Goal: Information Seeking & Learning: Learn about a topic

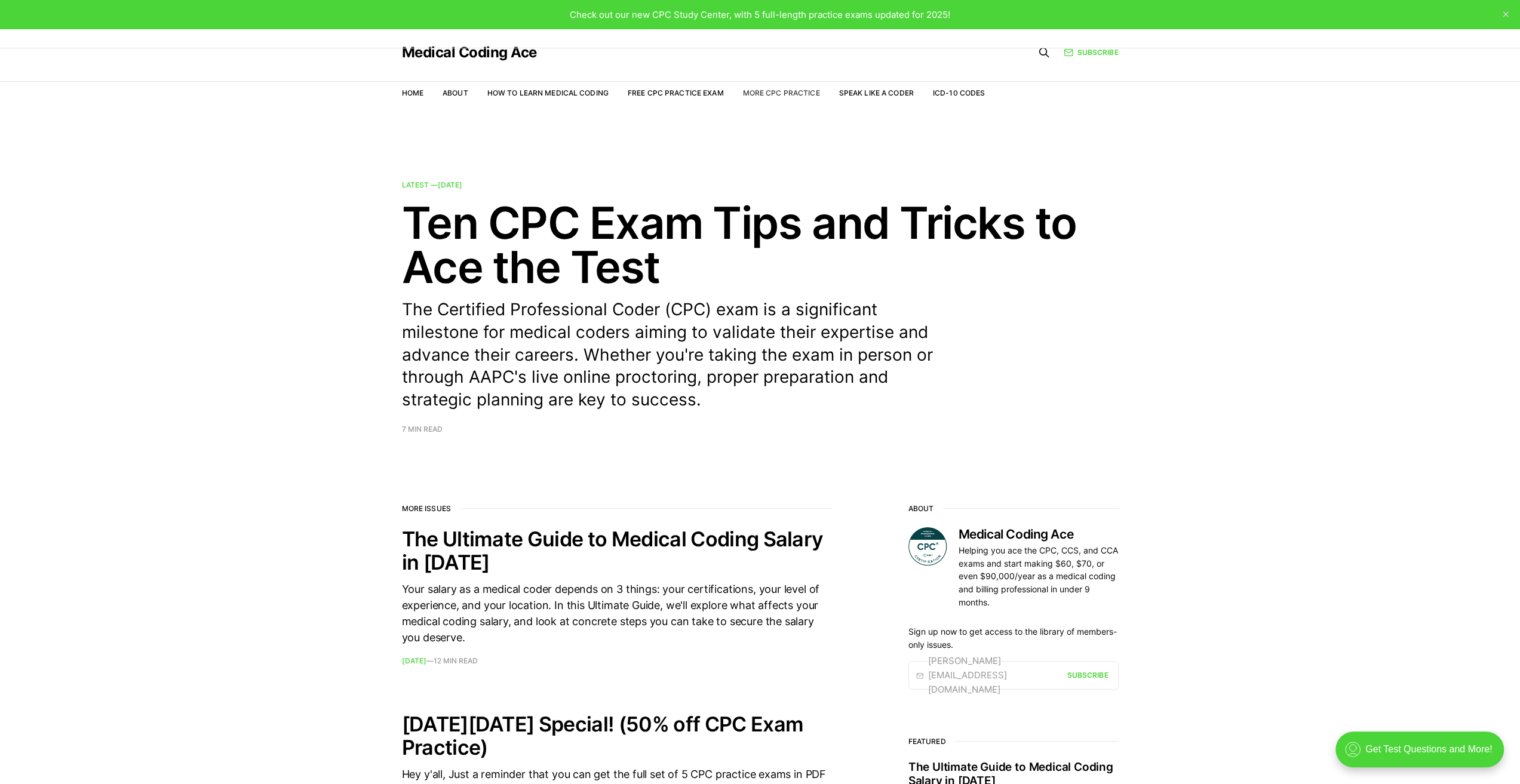
click at [796, 92] on link "More CPC Practice" at bounding box center [781, 92] width 77 height 9
click at [417, 91] on link "Home" at bounding box center [412, 92] width 21 height 9
click at [456, 95] on link "About" at bounding box center [455, 92] width 26 height 9
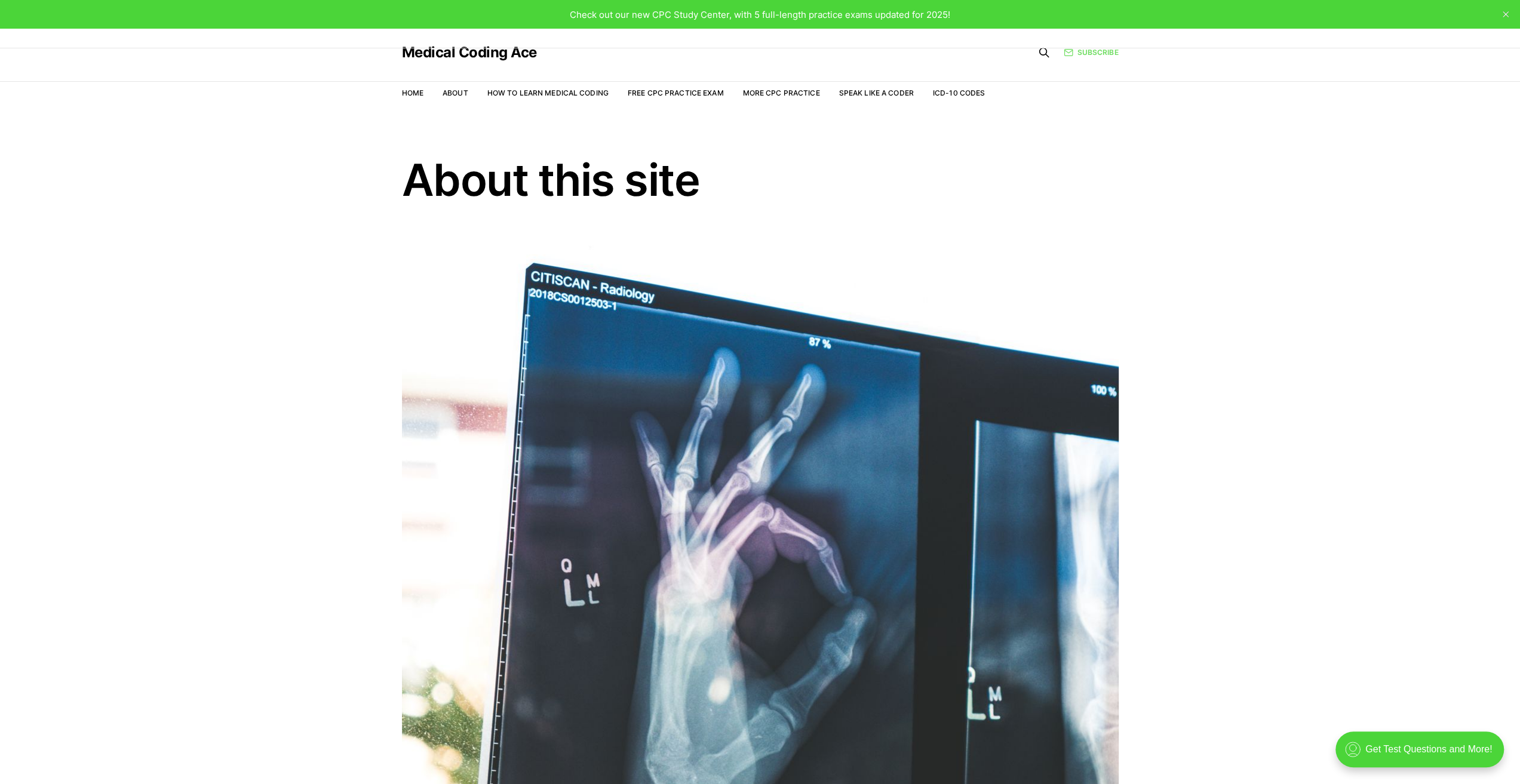
click at [1095, 51] on link "Subscribe" at bounding box center [1091, 53] width 54 height 11
